Goal: Task Accomplishment & Management: Use online tool/utility

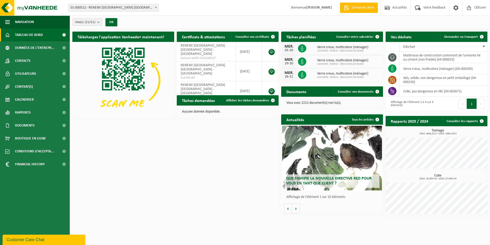
click at [125, 7] on span "01-000512 - RENEWI [GEOGRAPHIC_DATA] [GEOGRAPHIC_DATA] - [GEOGRAPHIC_DATA]" at bounding box center [113, 7] width 90 height 7
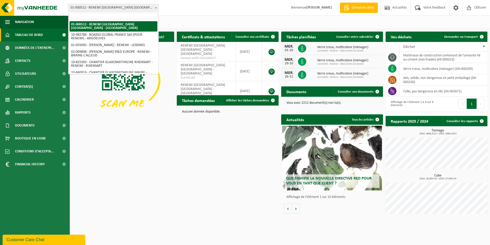
click at [116, 13] on input "search" at bounding box center [113, 16] width 88 height 6
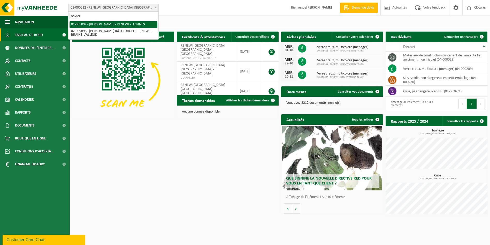
type input "baxter"
select select "8857"
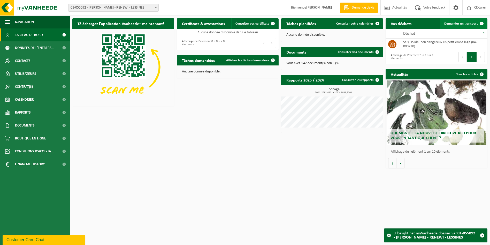
click at [463, 23] on span "Demander un transport" at bounding box center [461, 23] width 34 height 3
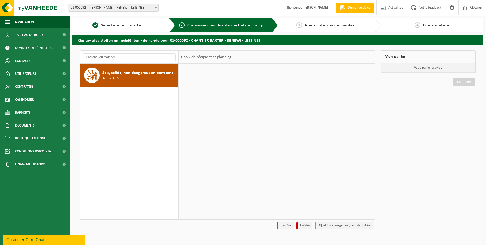
click at [138, 77] on div "Sels, solide, non dangereux en petit emballage Récipients: 3" at bounding box center [139, 74] width 74 height 15
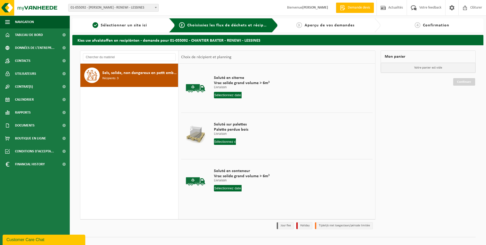
click at [228, 186] on input "text" at bounding box center [228, 188] width 28 height 6
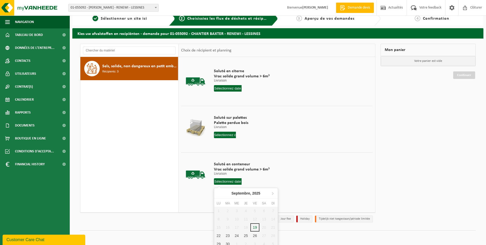
scroll to position [10, 0]
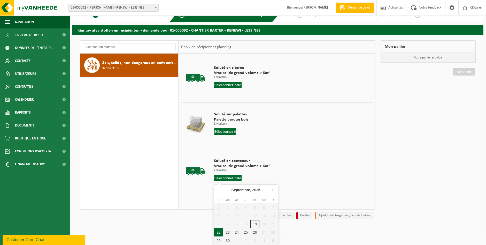
click at [217, 234] on div "22" at bounding box center [218, 232] width 9 height 8
type input "à partir de 2025-09-22"
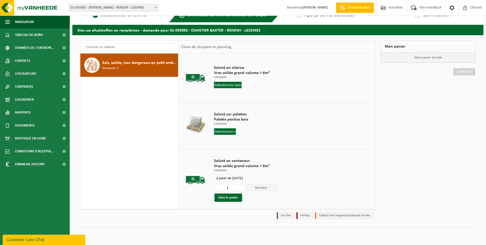
scroll to position [8, 0]
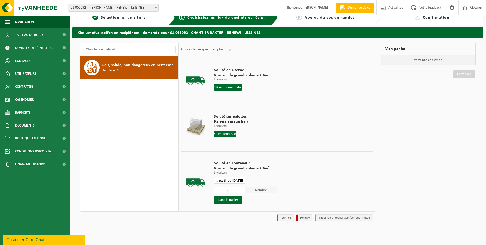
type input "2"
click at [242, 187] on input "2" at bounding box center [230, 189] width 32 height 7
click at [224, 198] on button "Dans le panier" at bounding box center [228, 199] width 28 height 8
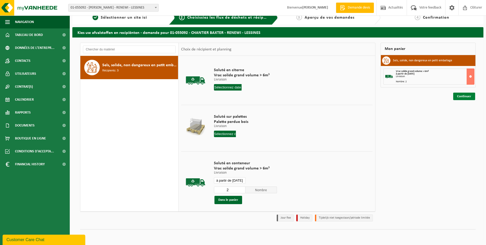
click at [467, 94] on link "Continuer" at bounding box center [464, 95] width 22 height 7
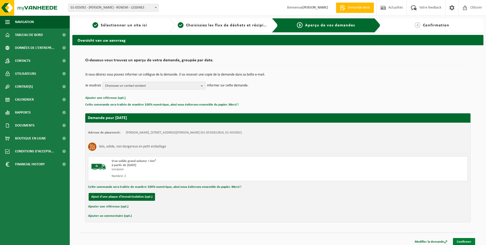
click at [462, 241] on link "Confirmer" at bounding box center [464, 241] width 22 height 7
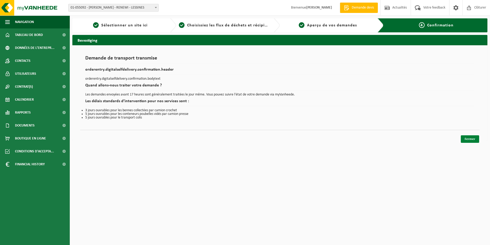
click at [466, 140] on link "Fermer" at bounding box center [469, 138] width 18 height 7
